Goal: Task Accomplishment & Management: Manage account settings

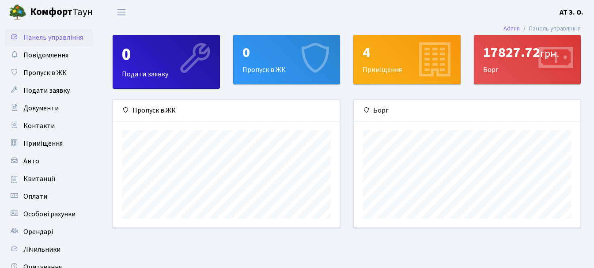
scroll to position [128, 227]
click at [516, 50] on div "17827.72 грн." at bounding box center [527, 52] width 89 height 17
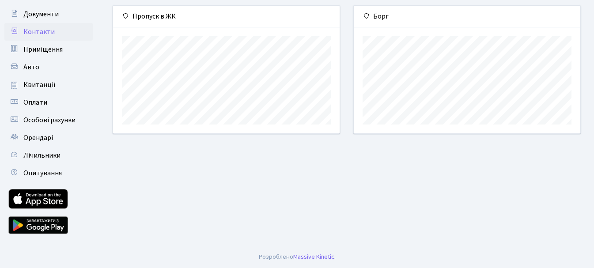
scroll to position [50, 0]
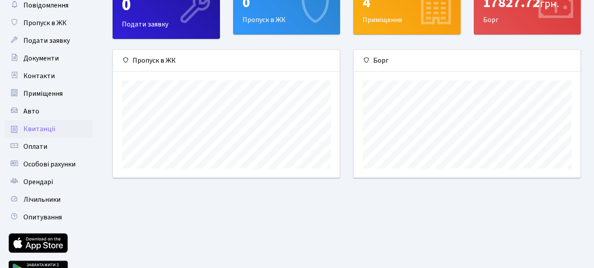
click at [34, 128] on span "Квитанції" at bounding box center [39, 129] width 32 height 10
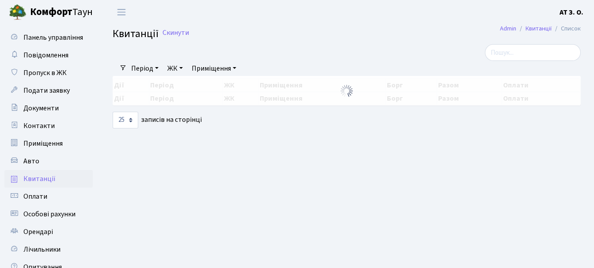
select select "25"
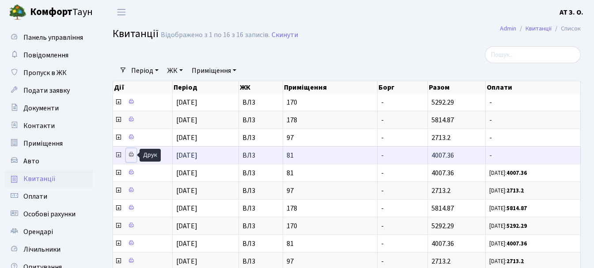
click at [130, 155] on icon at bounding box center [131, 155] width 6 height 6
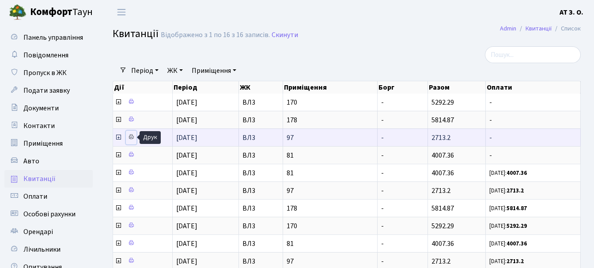
click at [132, 136] on icon at bounding box center [131, 137] width 6 height 6
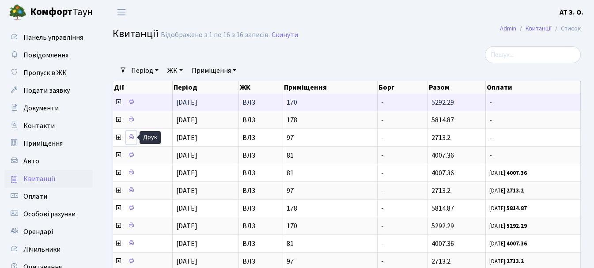
scroll to position [1, 0]
click at [131, 101] on icon at bounding box center [131, 102] width 6 height 6
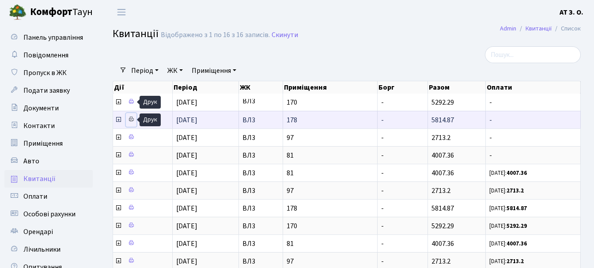
click at [131, 120] on icon at bounding box center [131, 119] width 6 height 6
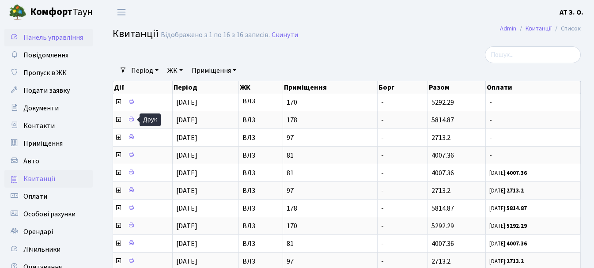
click at [63, 35] on span "Панель управління" at bounding box center [53, 38] width 60 height 10
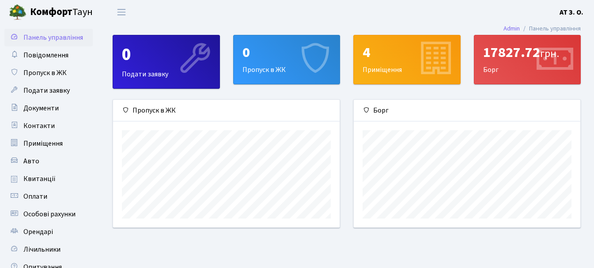
scroll to position [128, 227]
